Goal: Communication & Community: Answer question/provide support

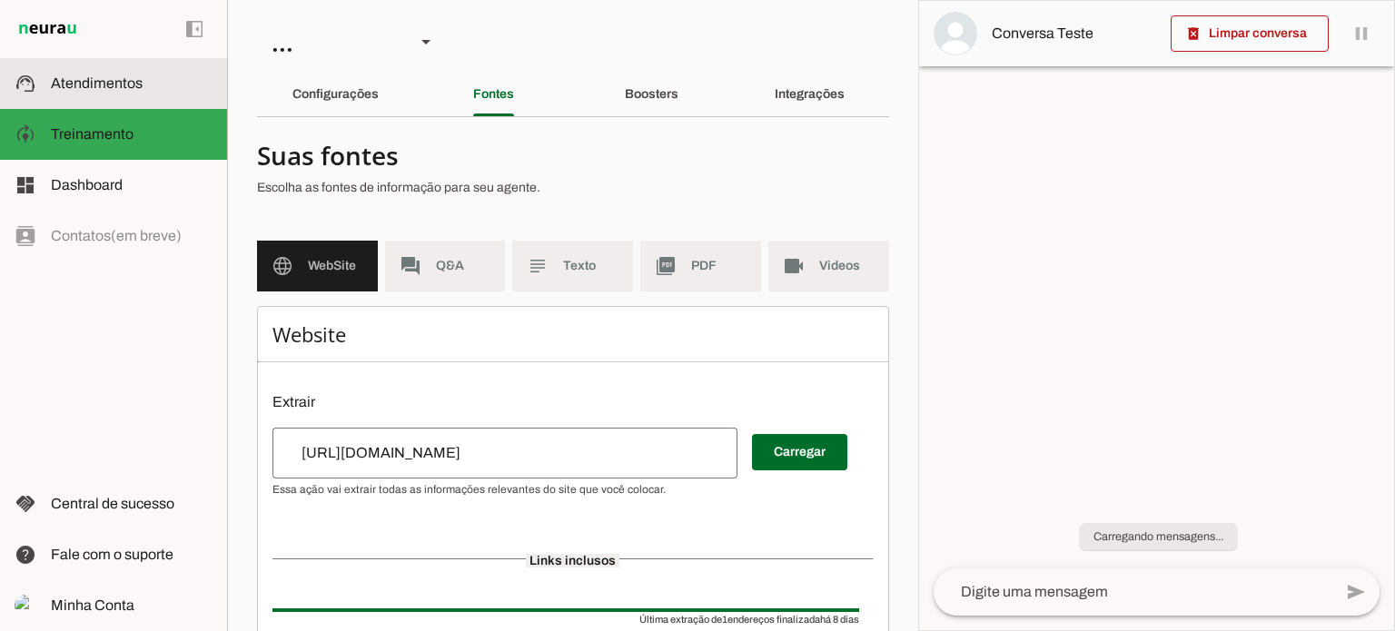
click at [164, 86] on slot at bounding box center [132, 84] width 162 height 22
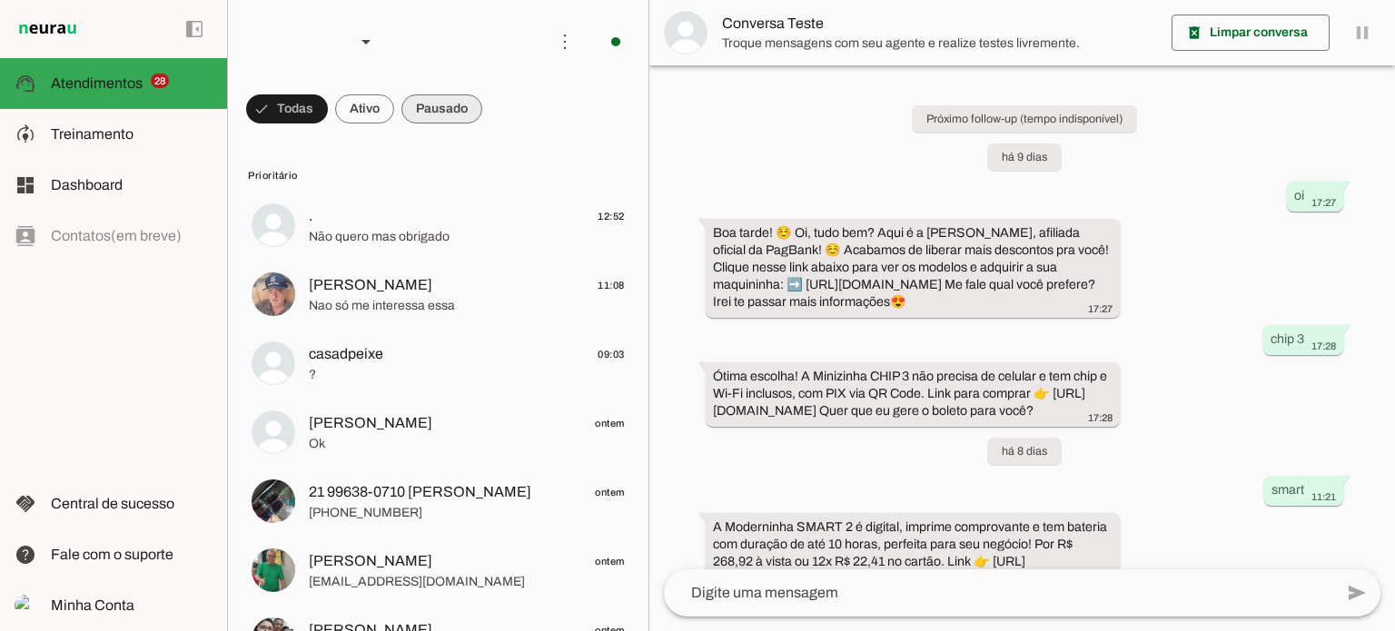
click at [328, 100] on span at bounding box center [287, 109] width 82 height 44
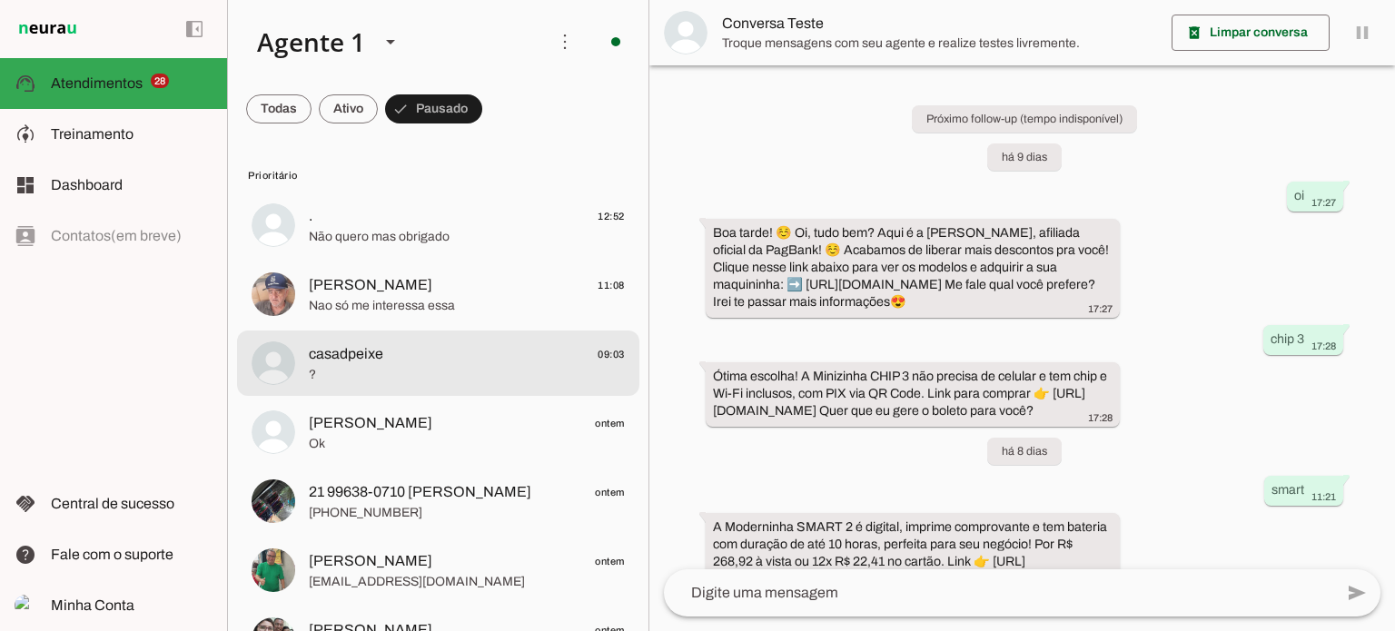
click at [549, 357] on span "casadpeixe 09:03" at bounding box center [467, 354] width 316 height 23
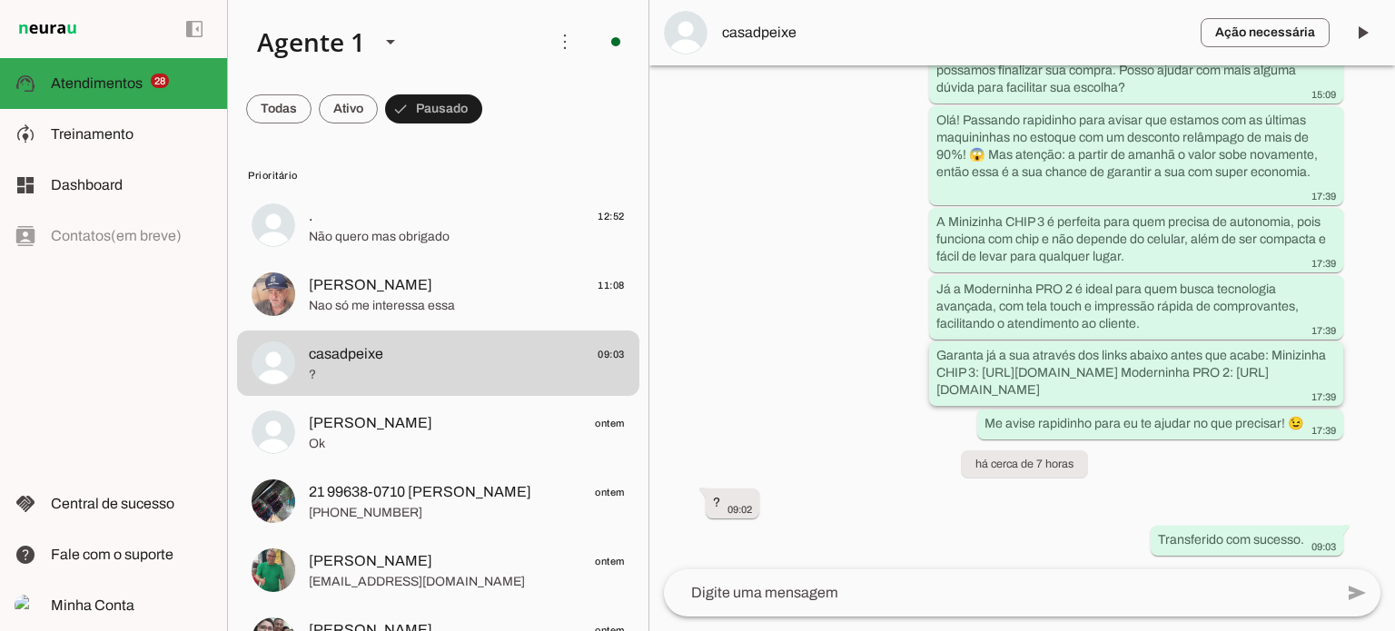
scroll to position [702, 0]
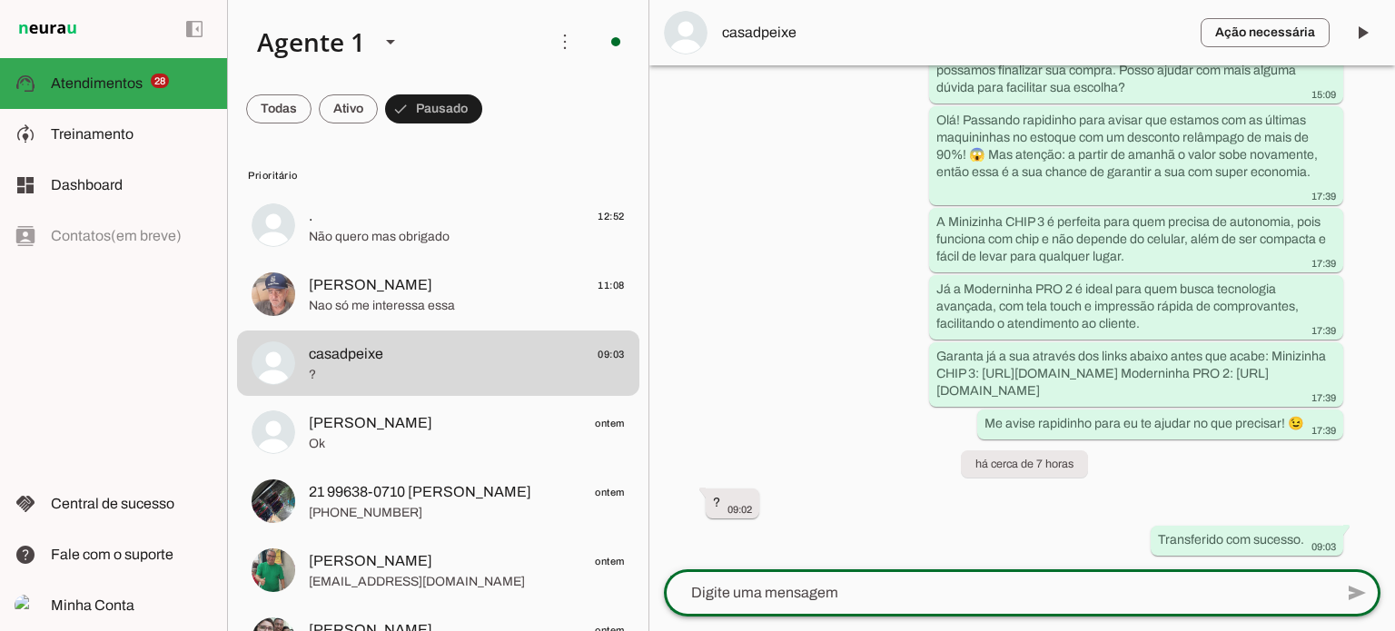
click at [901, 588] on textarea at bounding box center [998, 593] width 669 height 22
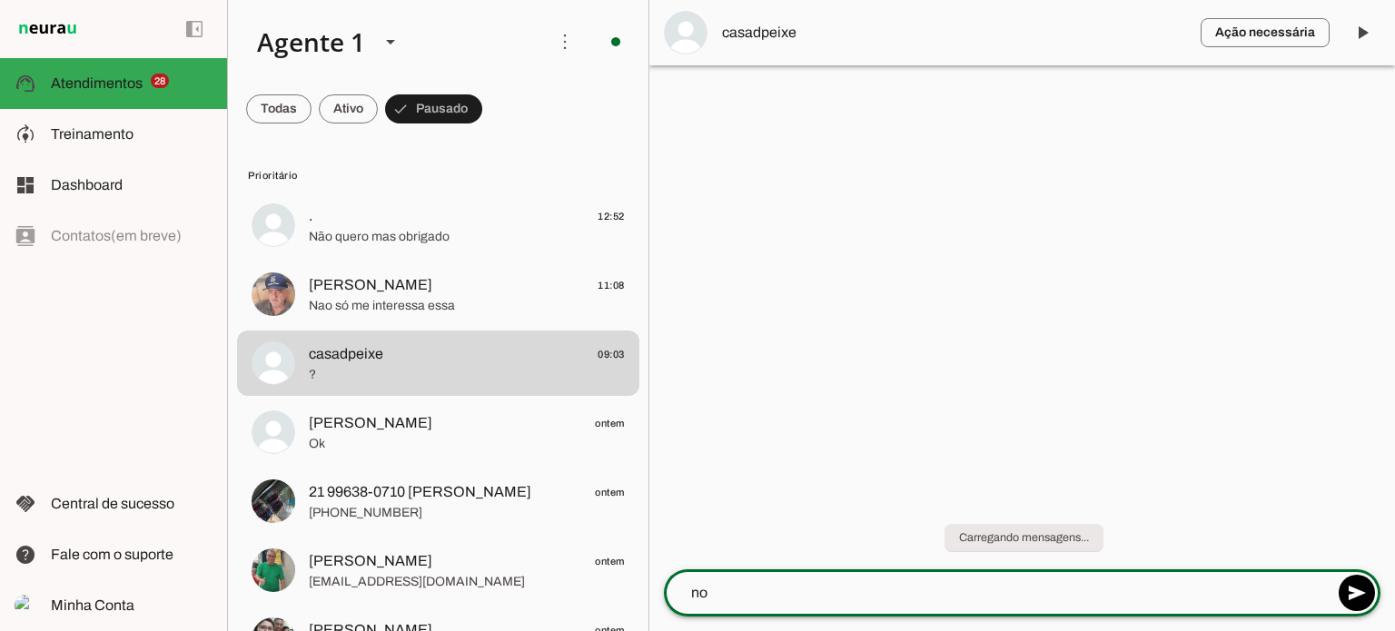
scroll to position [0, 0]
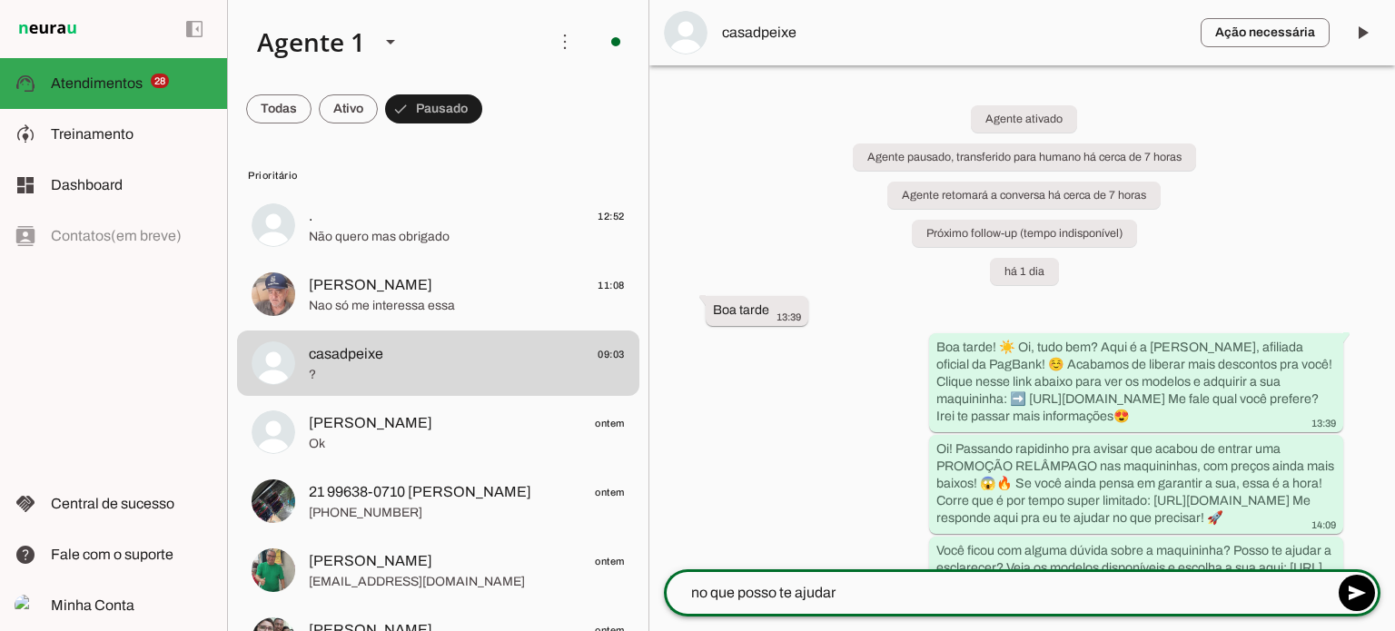
type textarea "no que posso te ajudar?"
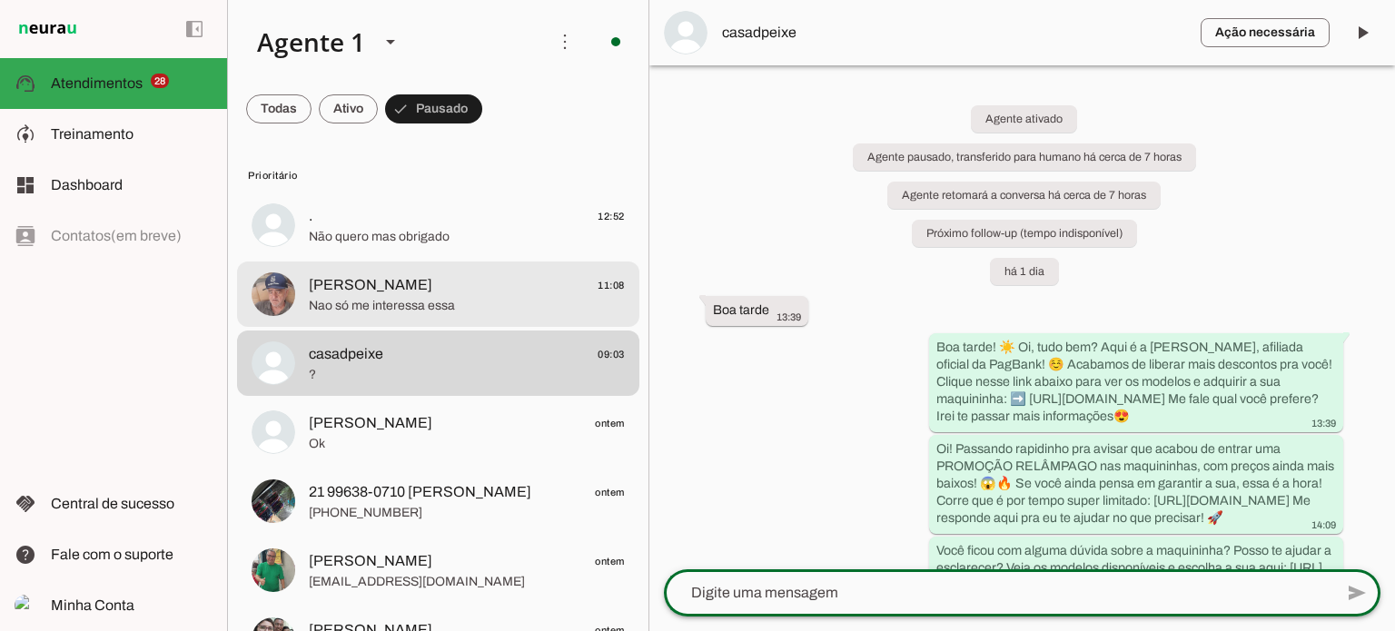
click at [432, 285] on span "[PERSON_NAME]" at bounding box center [371, 285] width 124 height 22
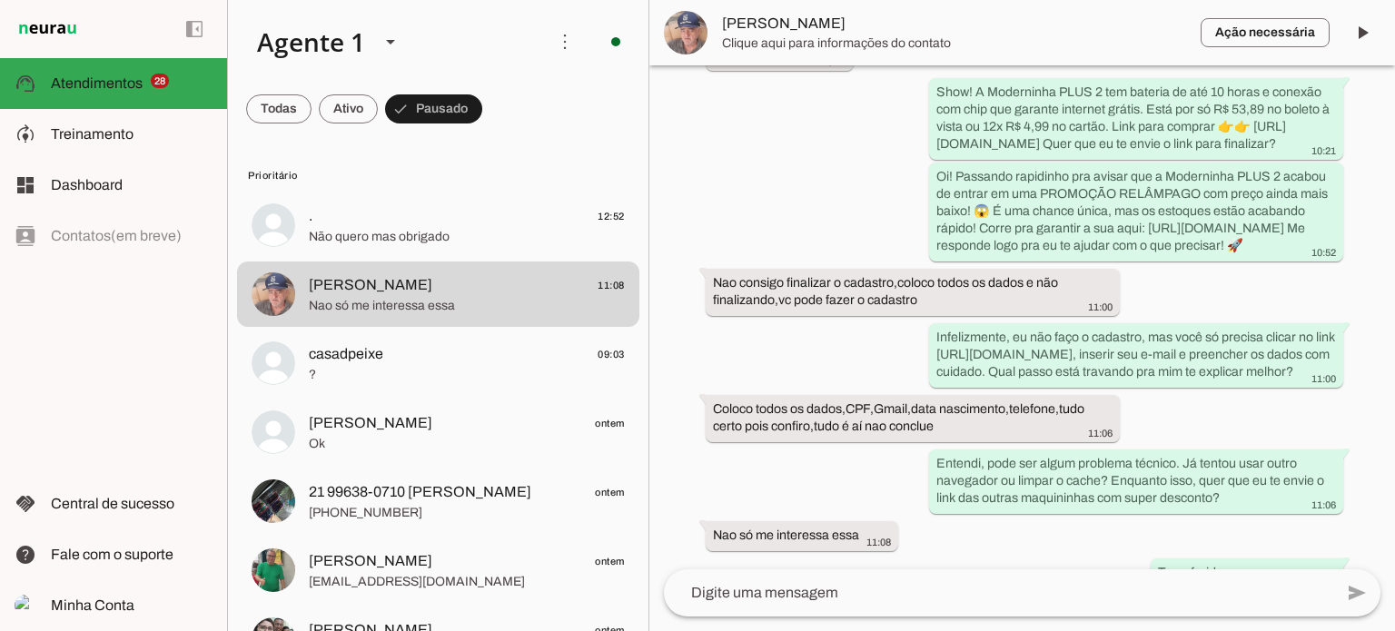
scroll to position [1124, 0]
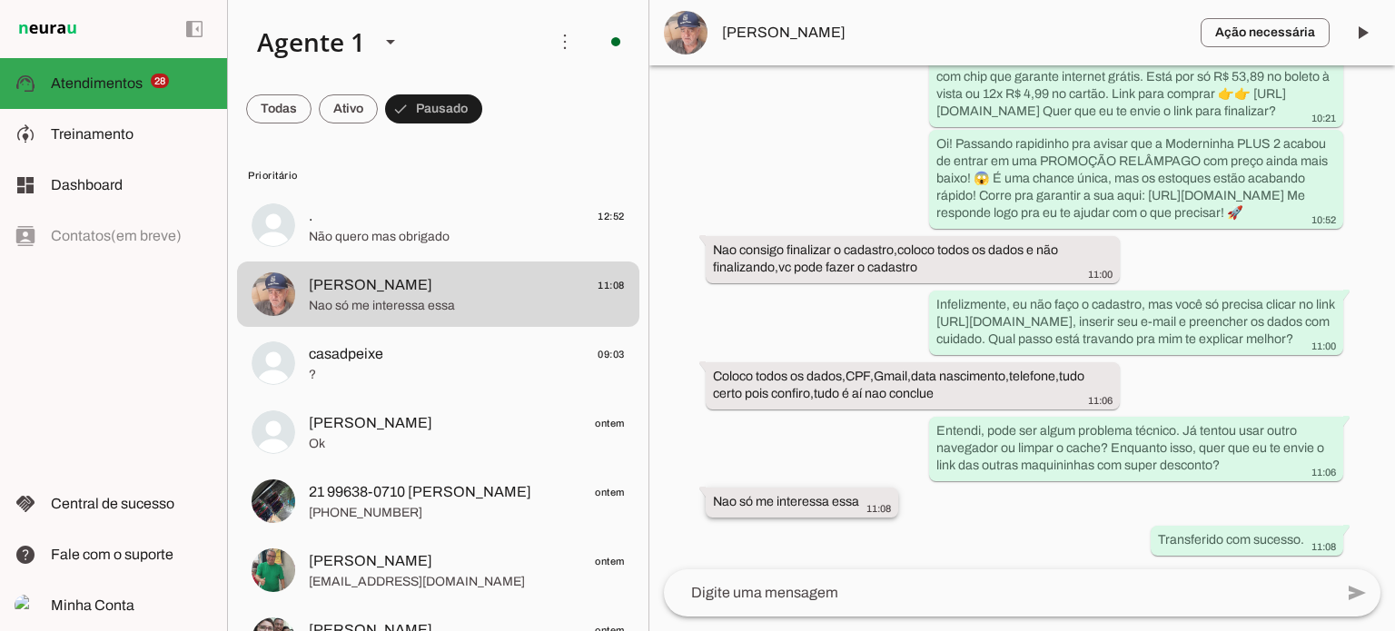
drag, startPoint x: 734, startPoint y: 501, endPoint x: 879, endPoint y: 491, distance: 145.7
click at [879, 491] on whatsapp-message-bubble "Nao só me interessa essa 11:08" at bounding box center [802, 503] width 193 height 30
click at [1054, 532] on div "Agente ativado Agente pausado, transferido para humano há cerca de 5 horas Agen…" at bounding box center [1022, 317] width 746 height 504
drag, startPoint x: 853, startPoint y: 392, endPoint x: 963, endPoint y: 391, distance: 109.9
click at [946, 392] on div "Coloco todos os dados,CPF,Gmail,data nascimento,telefone,tudo certo pois confir…" at bounding box center [913, 387] width 400 height 40
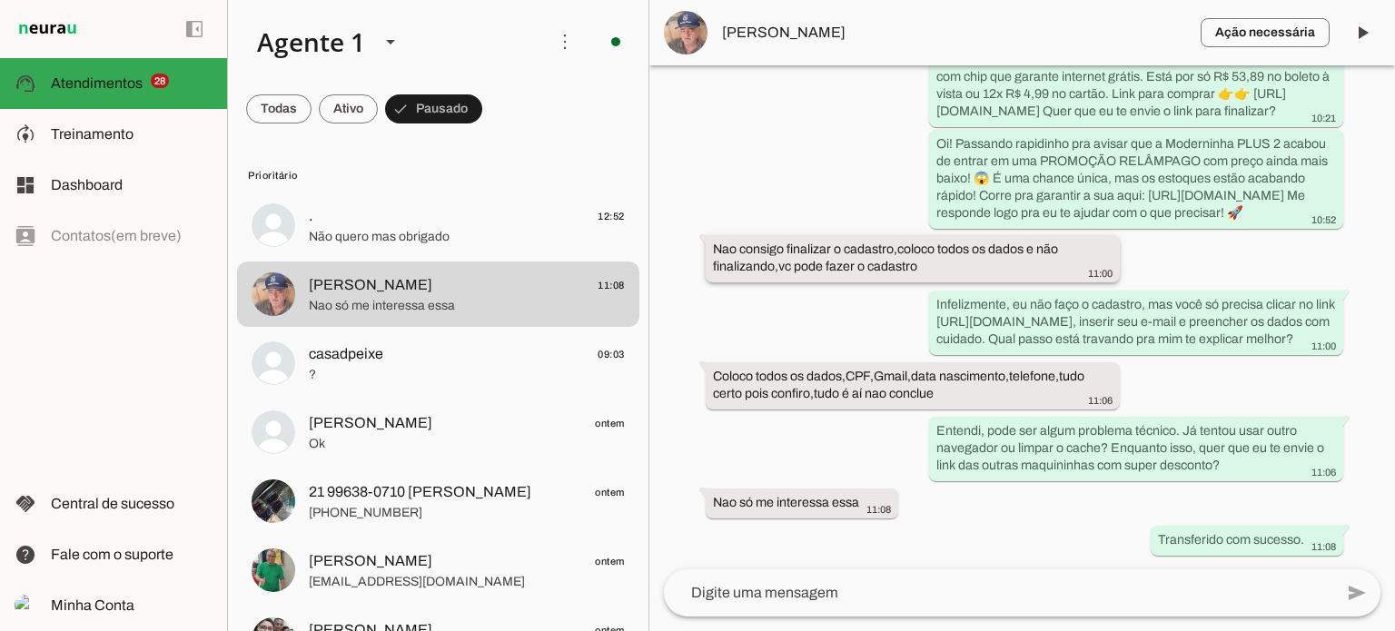
click at [0, 0] on slot "Nao consigo finalizar o cadastro,coloco todos os dados e não finalizando,vc pod…" at bounding box center [0, 0] width 0 height 0
click at [1019, 216] on div "Agente ativado Agente pausado, transferido para humano há cerca de 5 horas Agen…" at bounding box center [1022, 317] width 746 height 504
click at [0, 0] on slot "Nao consigo finalizar o cadastro,coloco todos os dados e não finalizando,vc pod…" at bounding box center [0, 0] width 0 height 0
click at [0, 0] on lt-mirror at bounding box center [0, 0] width 0 height 0
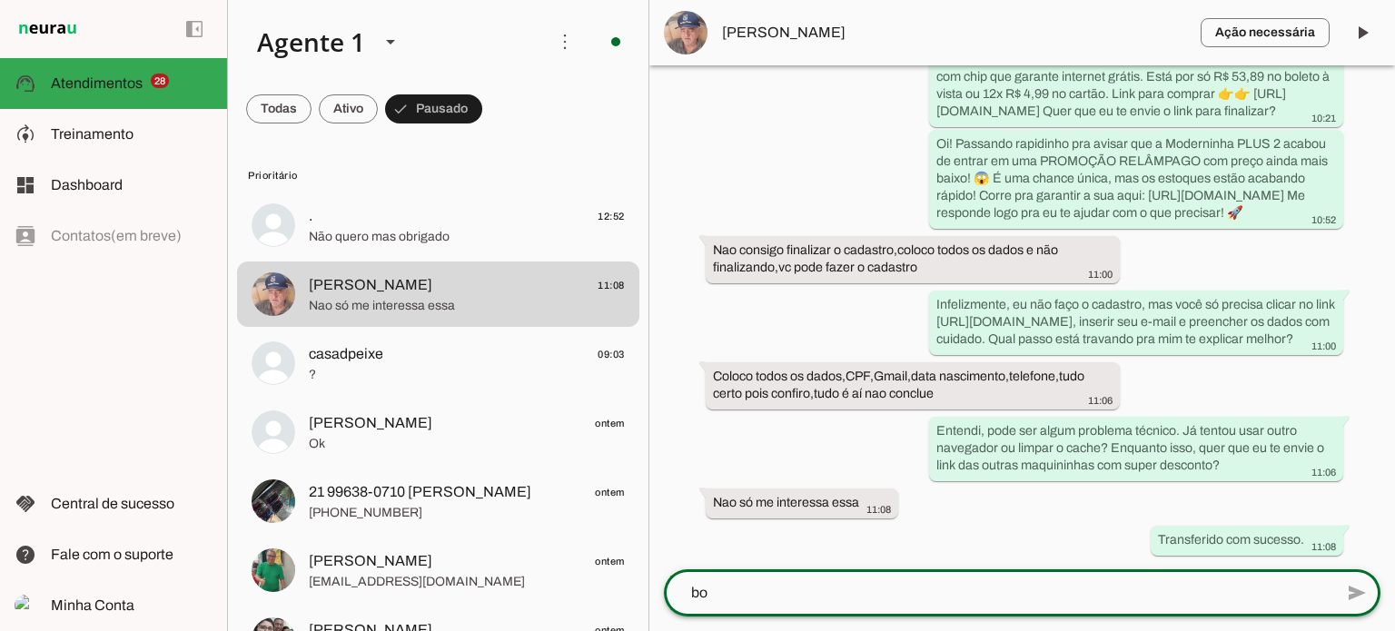
scroll to position [0, 0]
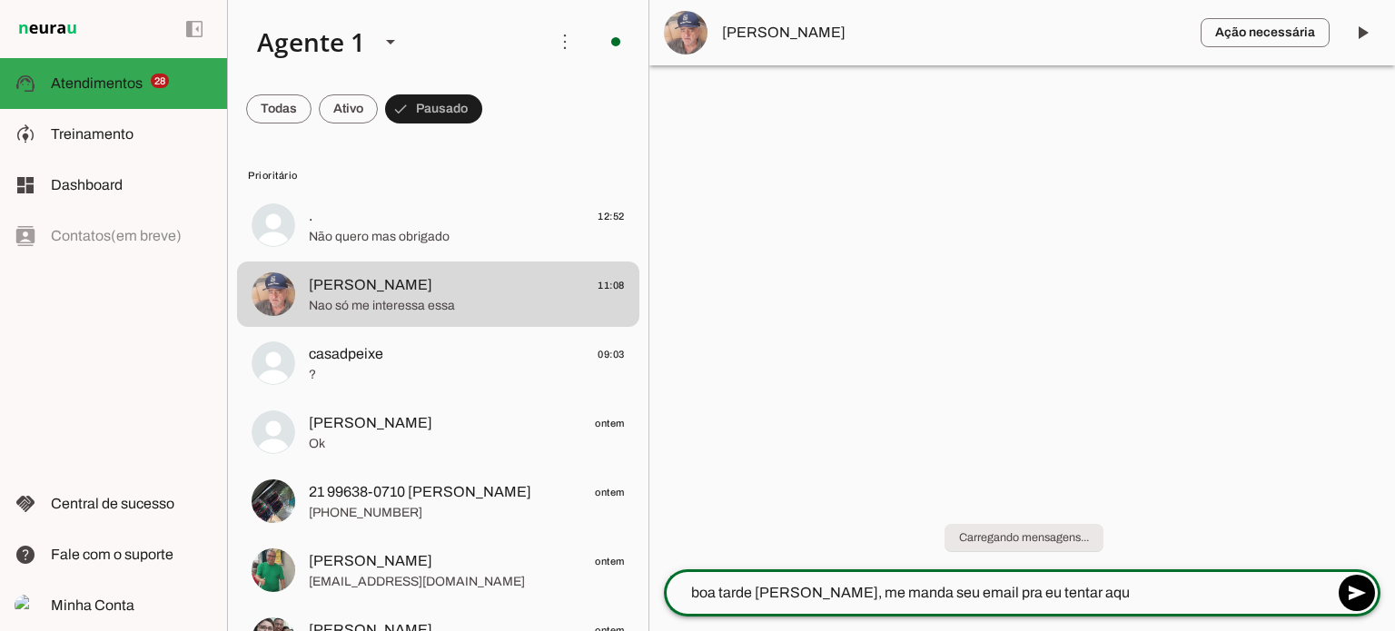
type textarea "boa tarde [PERSON_NAME], me manda seu email pra eu tentar aqui"
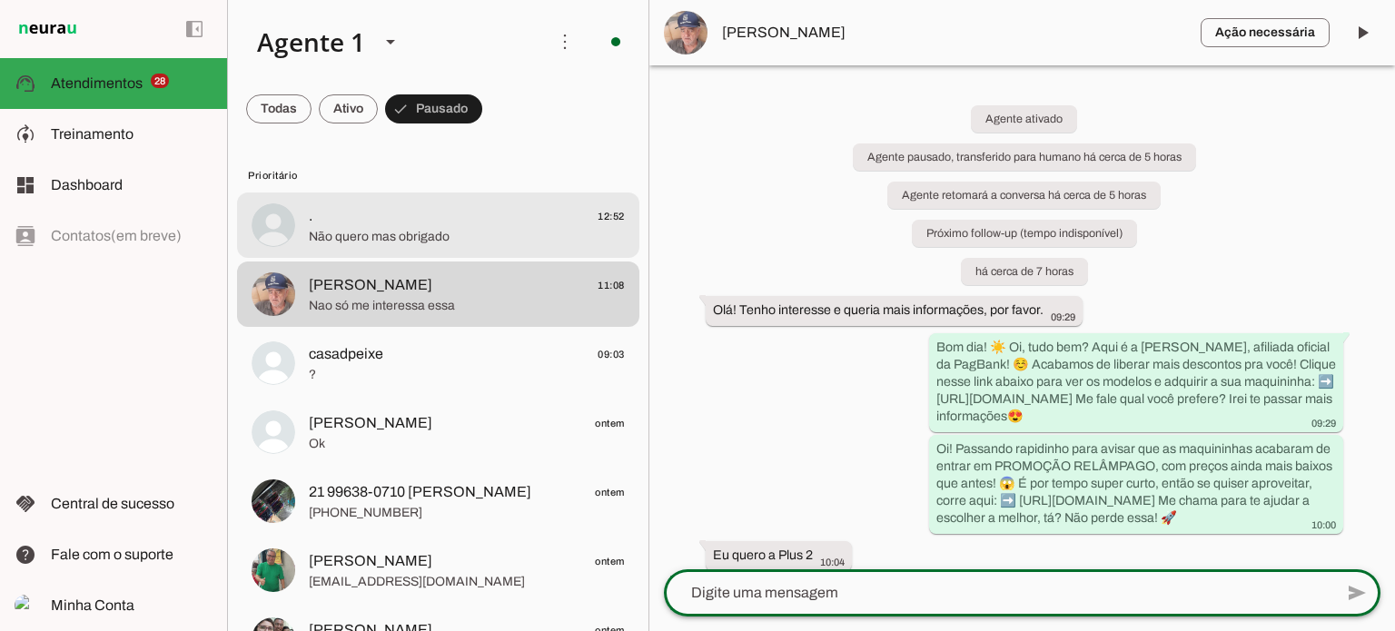
click at [400, 214] on span ". 12:52" at bounding box center [467, 216] width 316 height 23
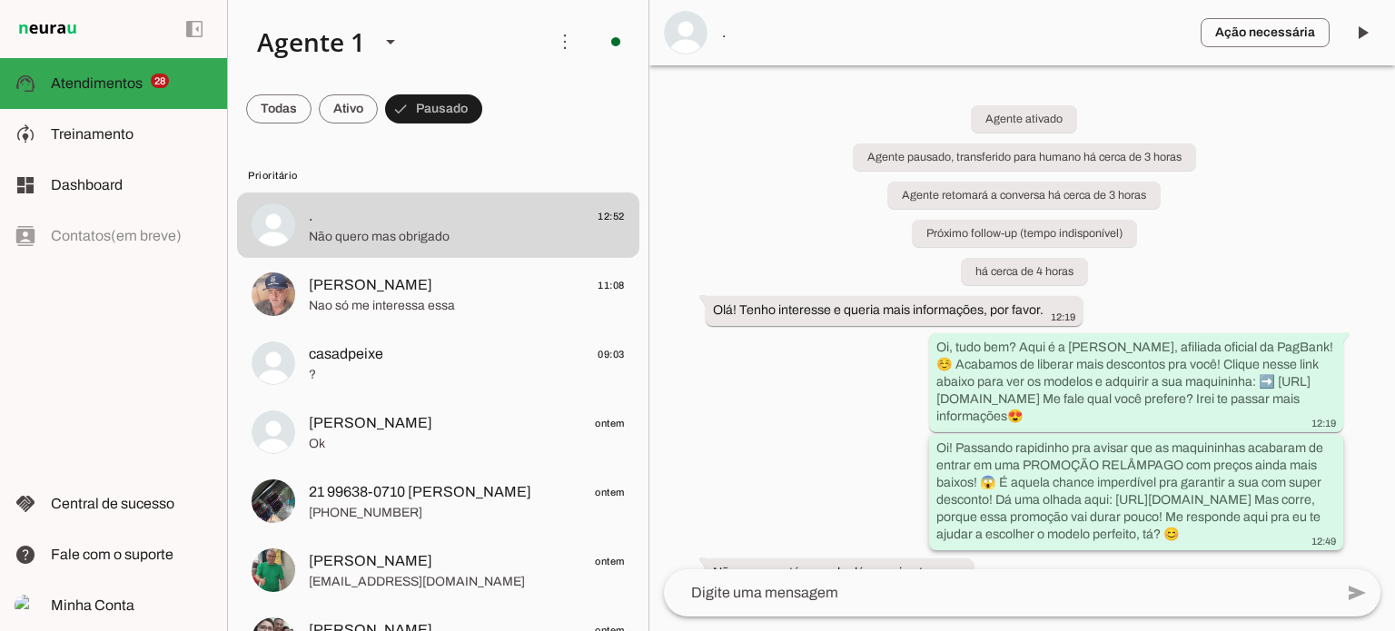
scroll to position [230, 0]
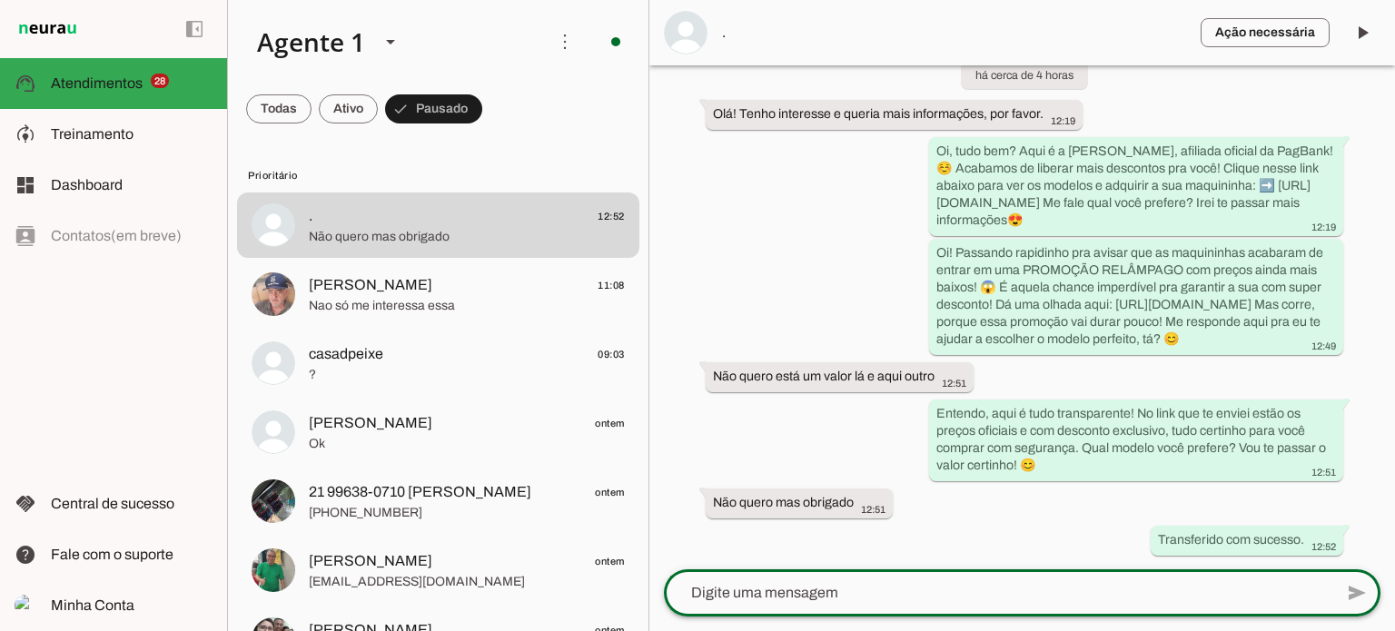
click at [0, 0] on lt-mirror at bounding box center [0, 0] width 0 height 0
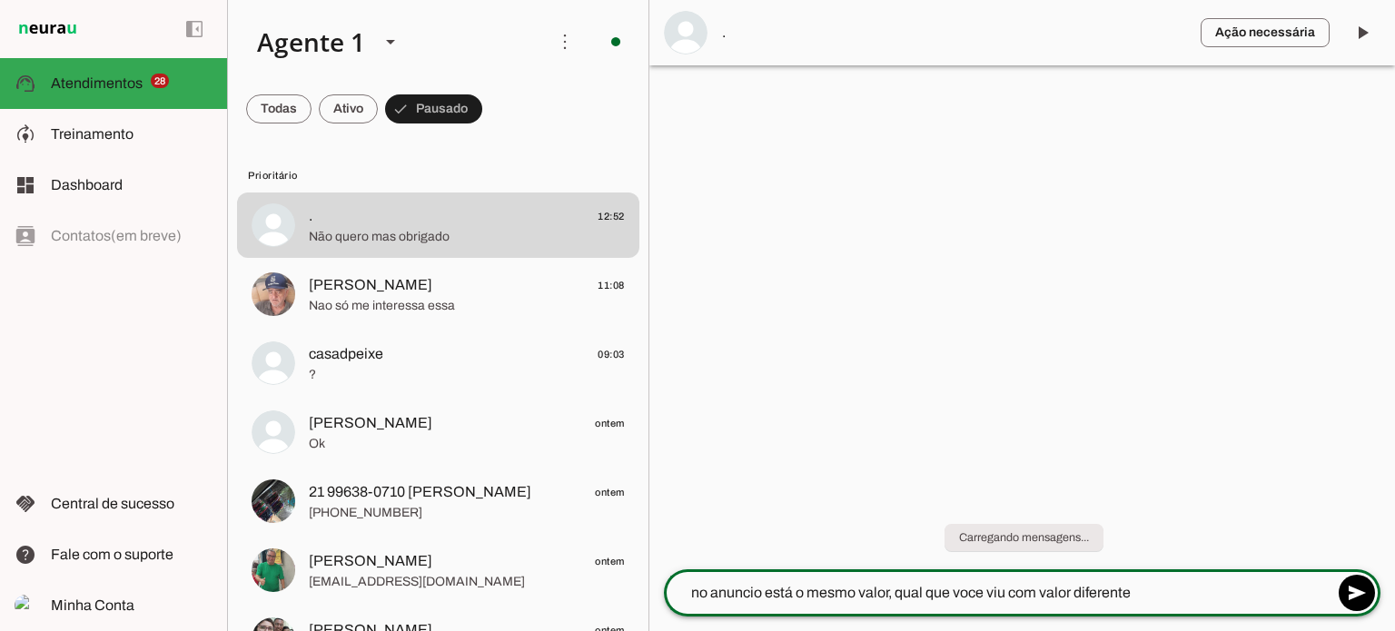
type textarea "no anuncio está o mesmo valor, qual que voce viu com valor diferente?"
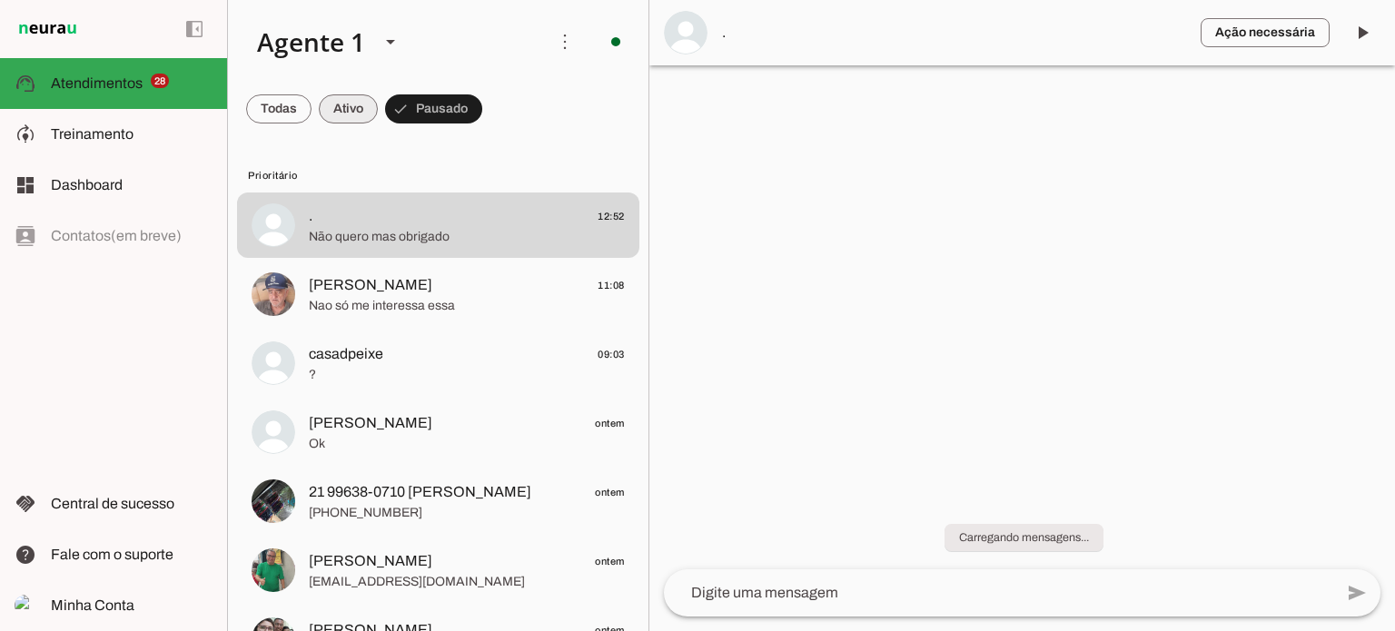
click at [312, 98] on span at bounding box center [278, 109] width 65 height 44
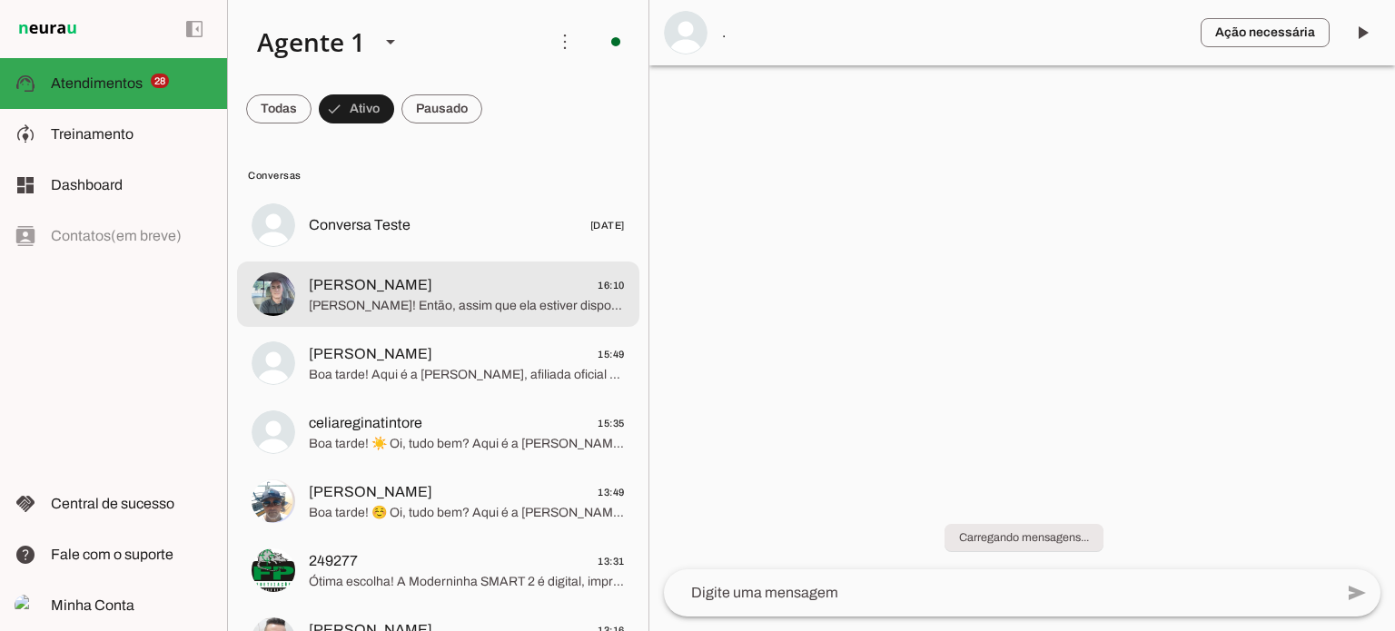
click at [541, 302] on span "[PERSON_NAME]! Então, assim que ela estiver disponível, é só acessar o link [UR…" at bounding box center [467, 306] width 316 height 18
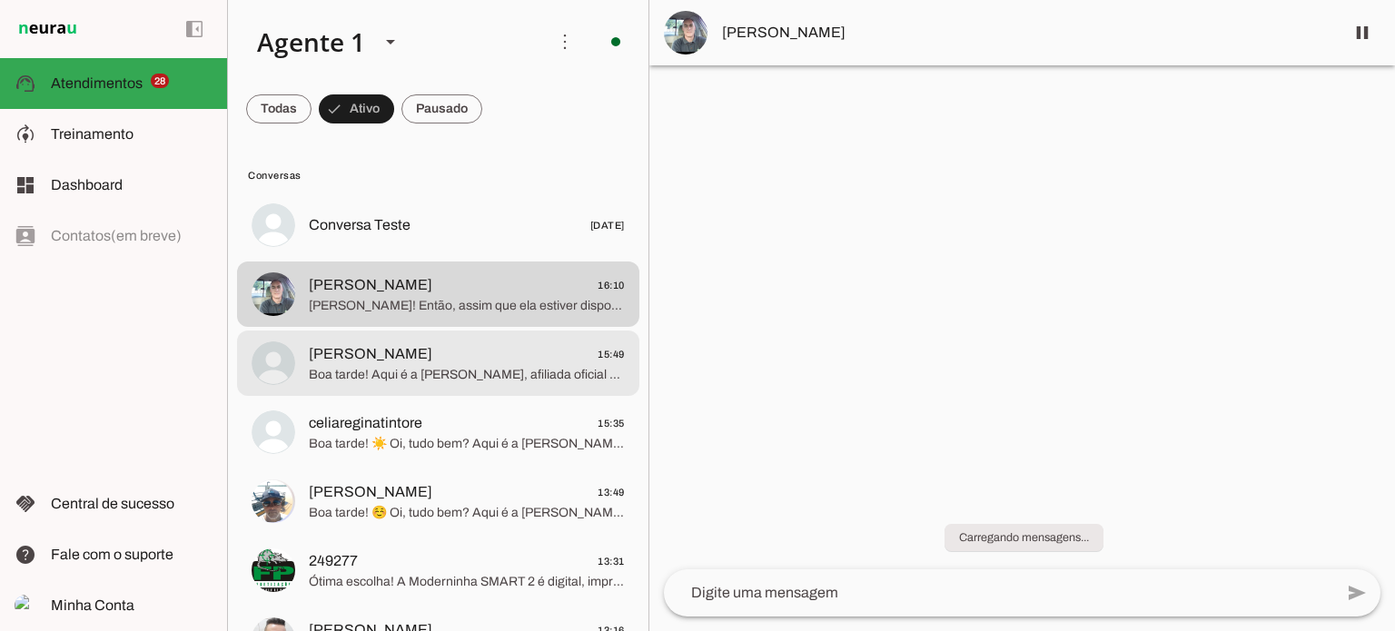
click at [408, 379] on span "Boa tarde! Aqui é a [PERSON_NAME], afiliada oficial da PagBank! ☺️ Acabamos de …" at bounding box center [467, 375] width 316 height 18
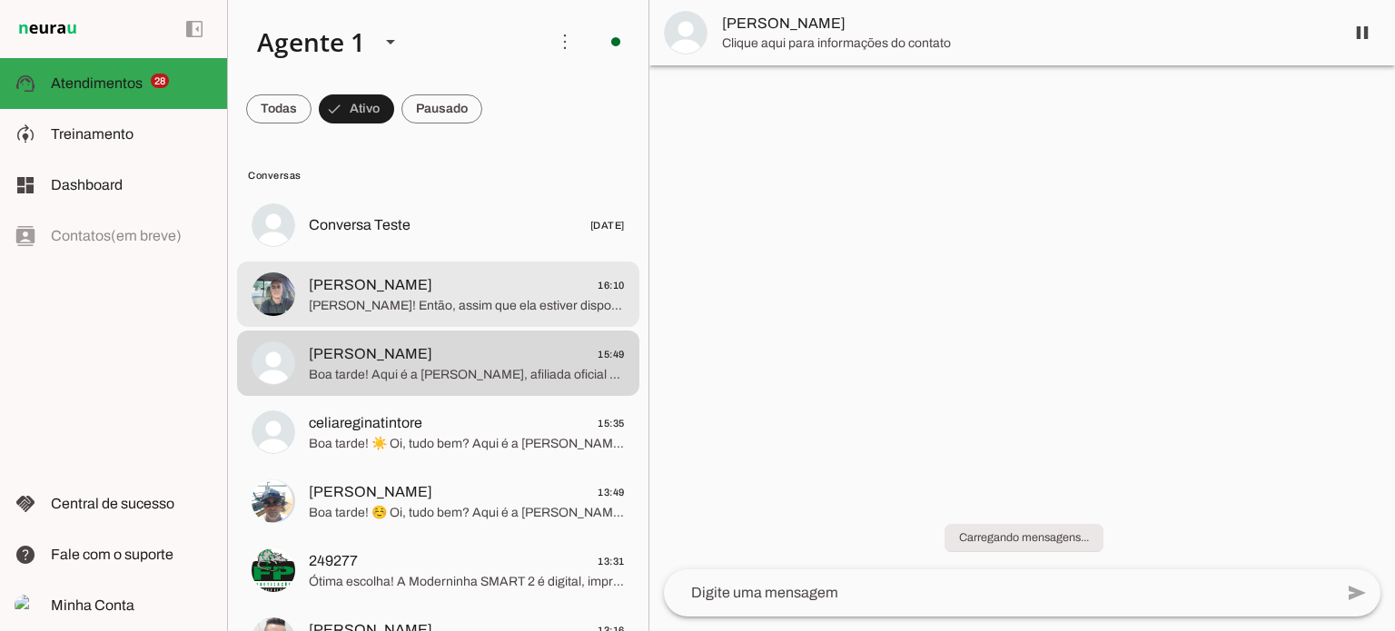
click at [507, 277] on span "[PERSON_NAME] 16:10" at bounding box center [467, 285] width 316 height 23
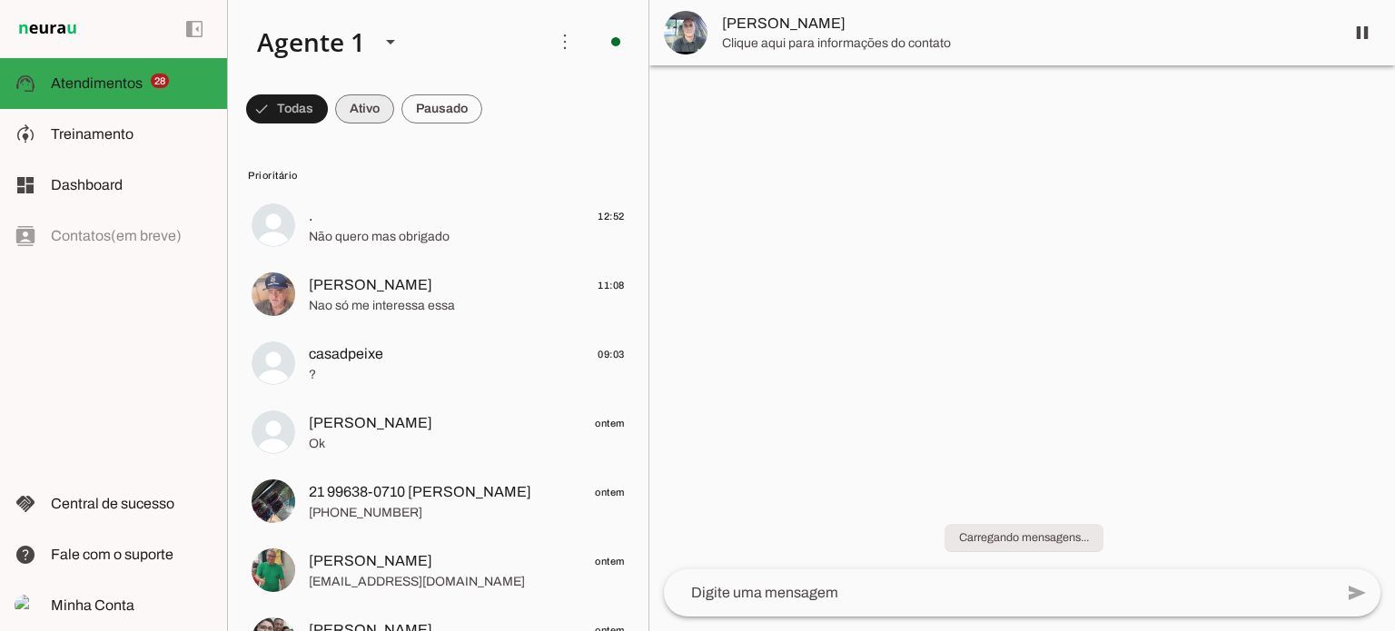
click at [328, 111] on span at bounding box center [287, 109] width 82 height 44
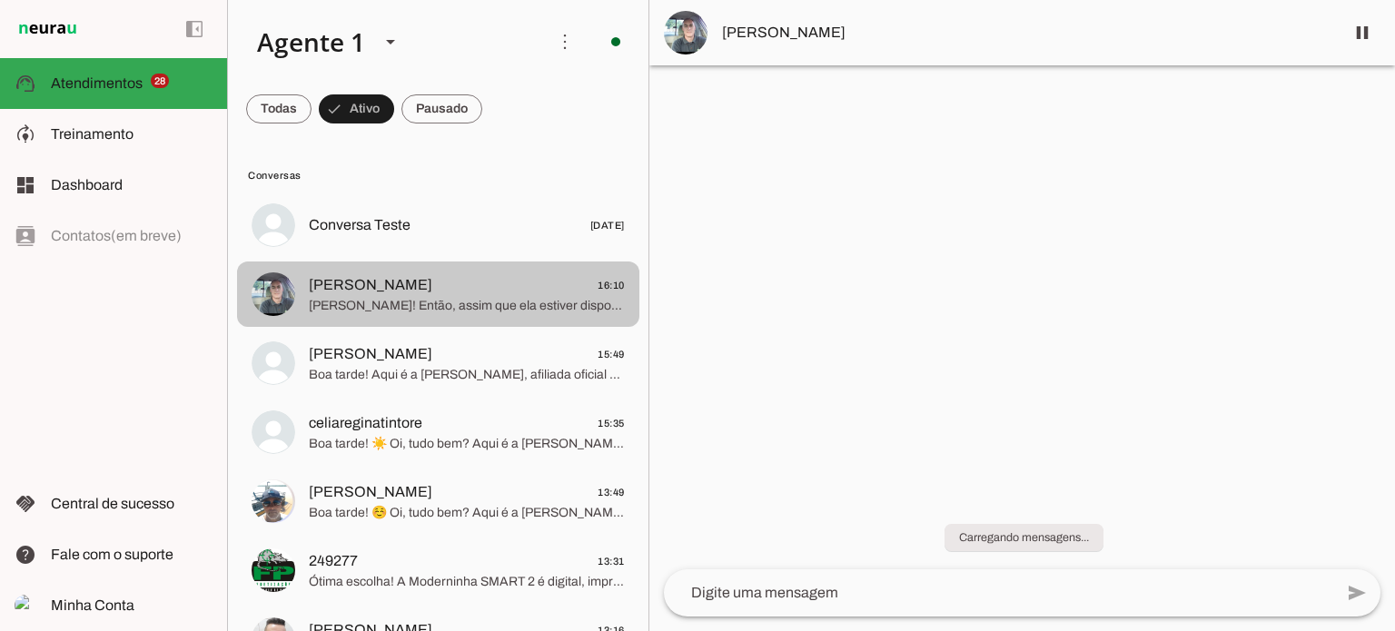
click at [509, 258] on md-item "Aldo Dal Molin 16:10 Beleza! Então, assim que ela estiver disponível, é só aces…" at bounding box center [438, 225] width 402 height 65
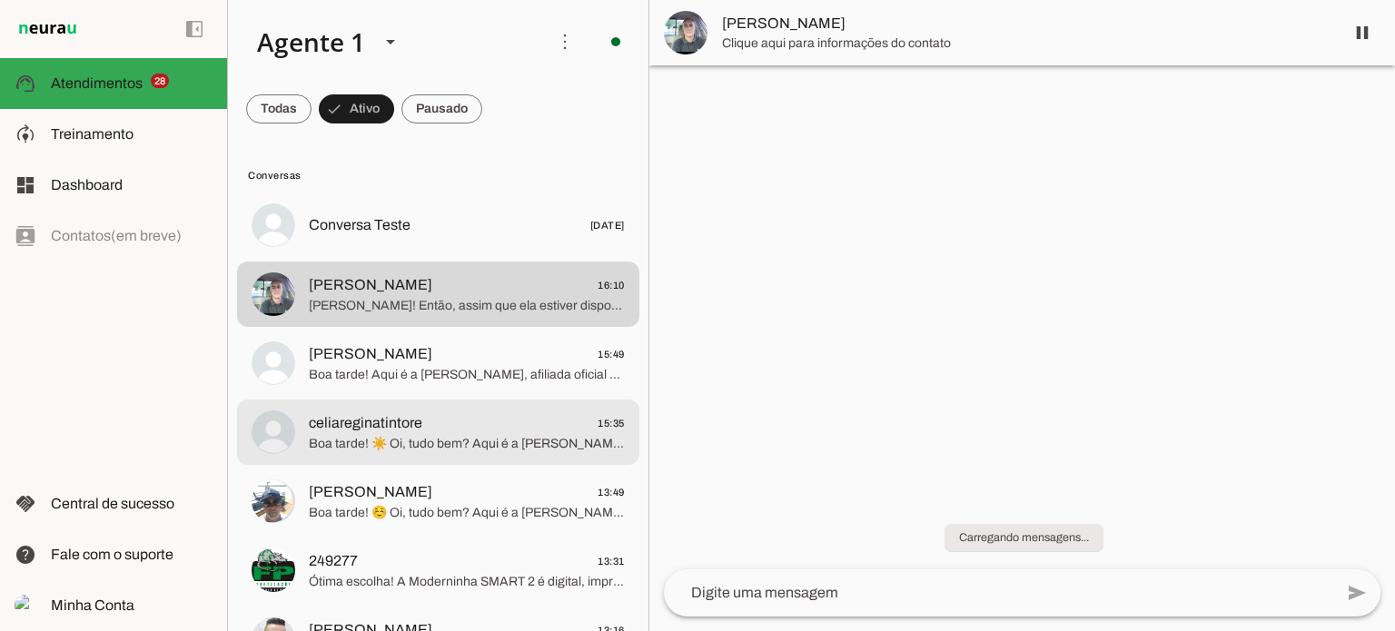
click at [510, 258] on md-item "celiareginatintore 15:35 Boa tarde! ☀️ Oi, tudo bem? Aqui é a Alessandra Olivei…" at bounding box center [438, 225] width 402 height 65
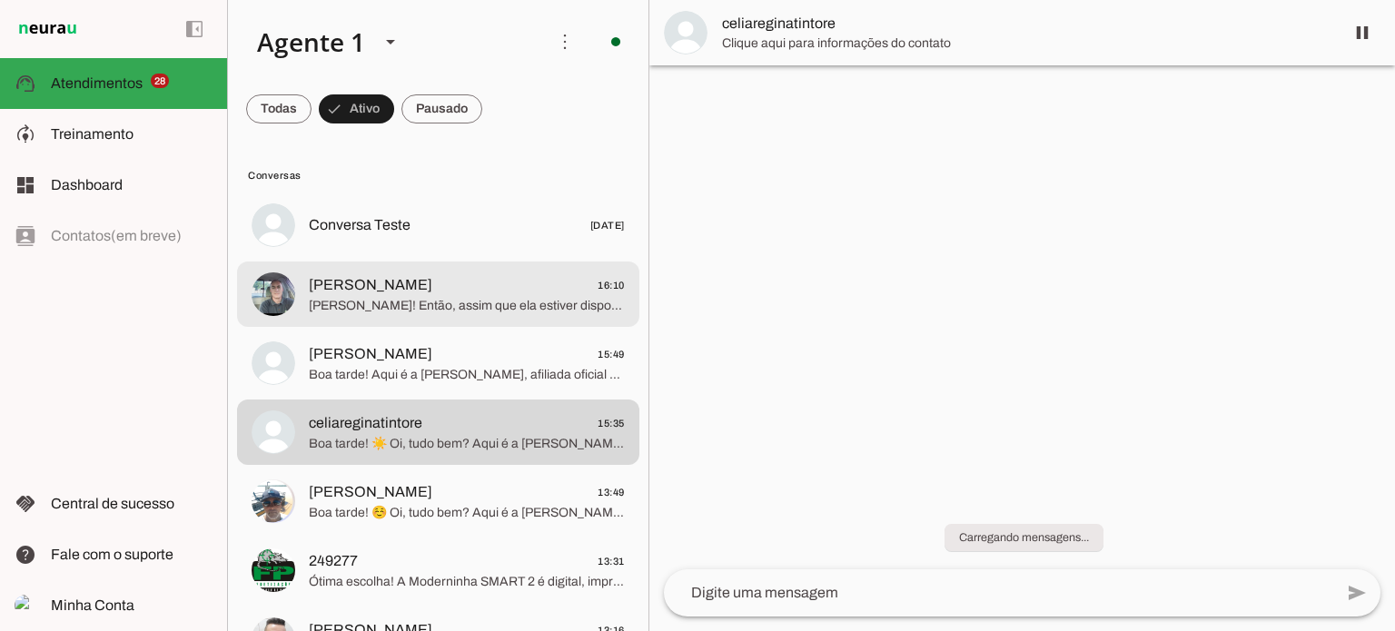
click at [462, 304] on span "[PERSON_NAME]! Então, assim que ela estiver disponível, é só acessar o link [UR…" at bounding box center [467, 306] width 316 height 18
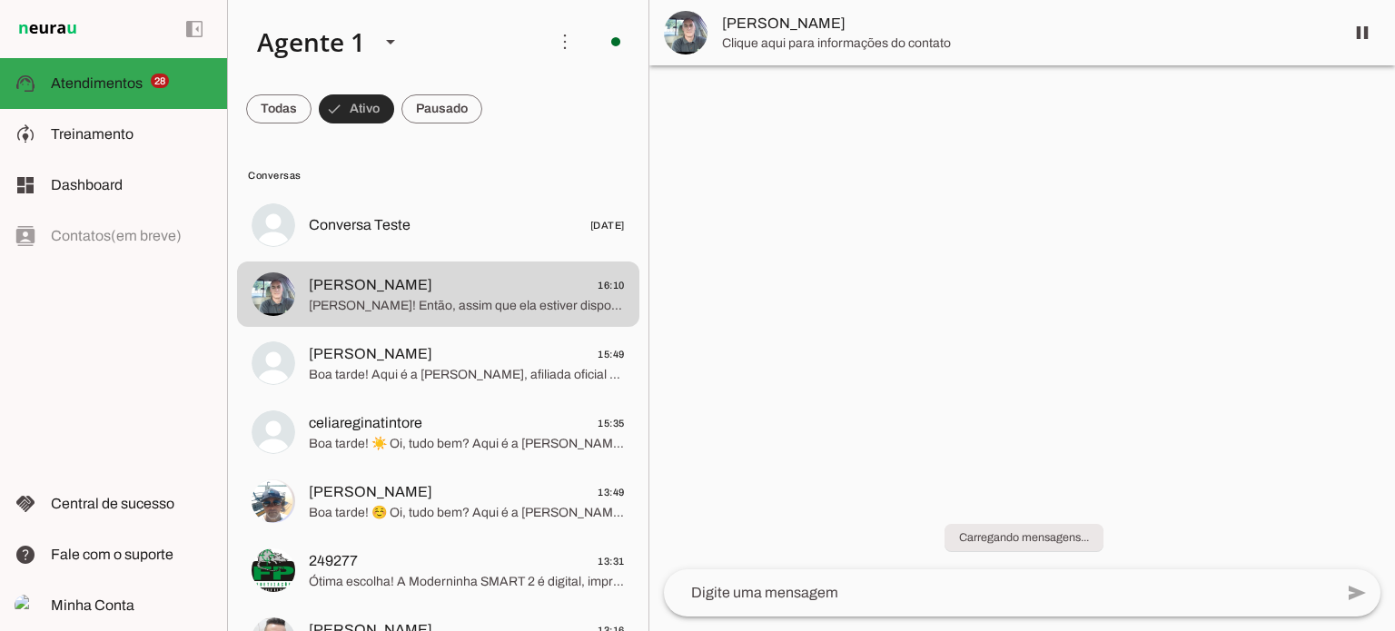
click at [342, 115] on span at bounding box center [356, 109] width 75 height 44
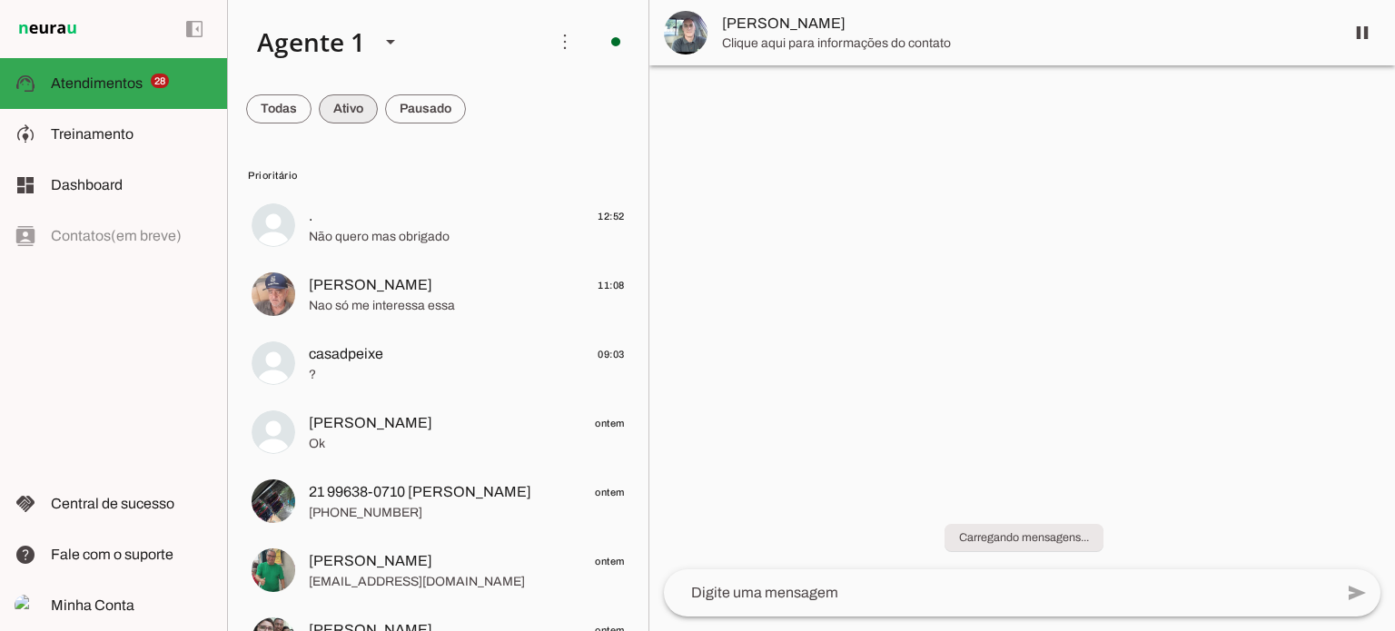
click at [312, 111] on span at bounding box center [278, 109] width 65 height 44
